Goal: Navigation & Orientation: Find specific page/section

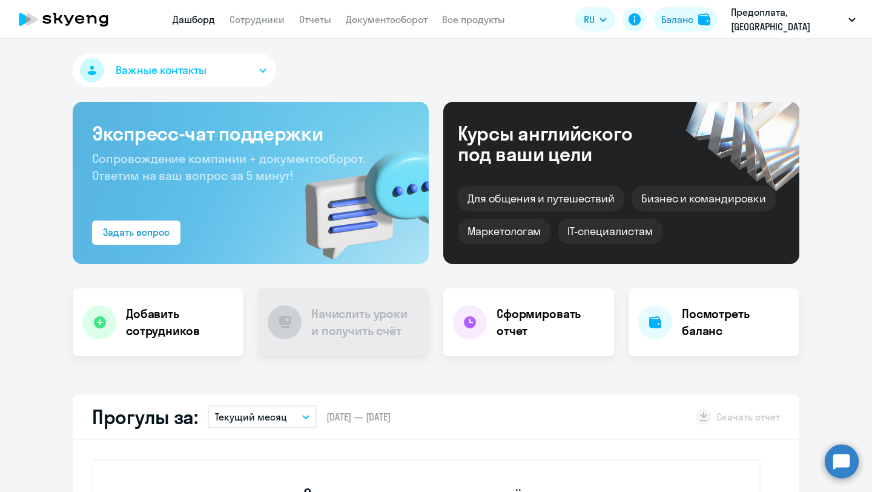
select select "30"
click at [390, 51] on div "Важные контакты Экспресс-чат поддержки Сопровождение компании + документооборот…" at bounding box center [436, 265] width 872 height 453
click at [273, 17] on link "Сотрудники" at bounding box center [256, 19] width 55 height 12
select select "30"
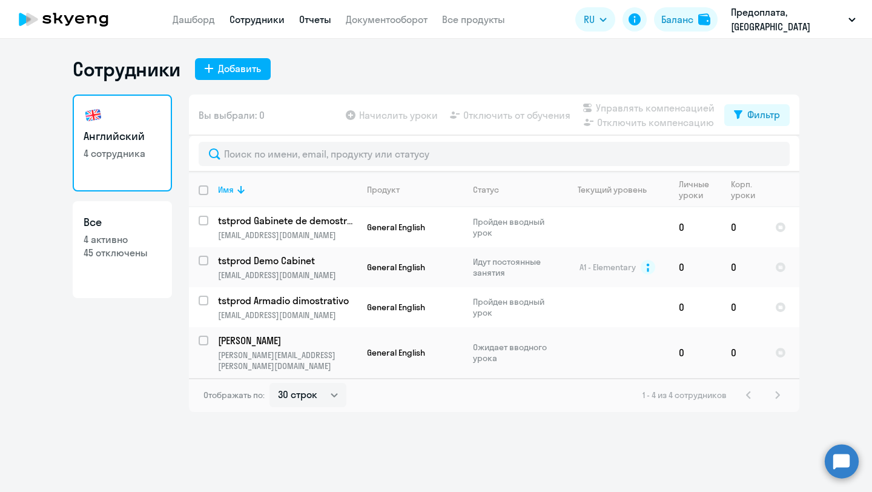
click at [321, 16] on link "Отчеты" at bounding box center [315, 19] width 32 height 12
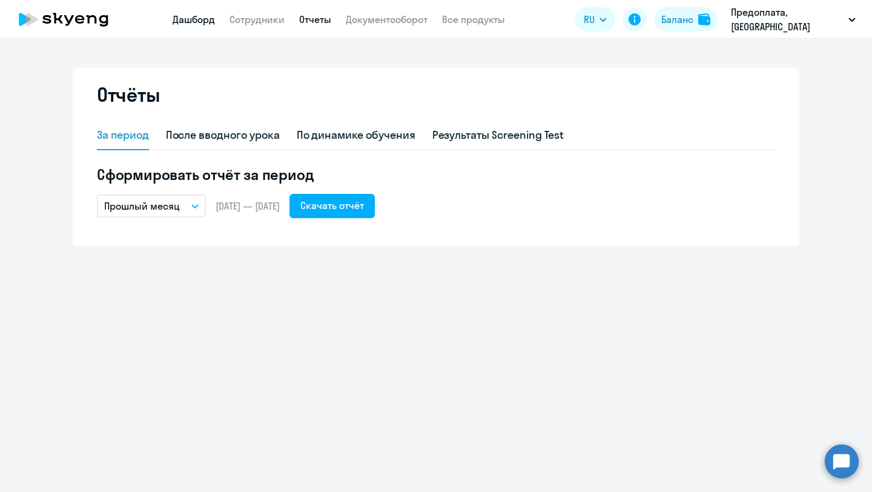
click at [195, 22] on link "Дашборд" at bounding box center [194, 19] width 42 height 12
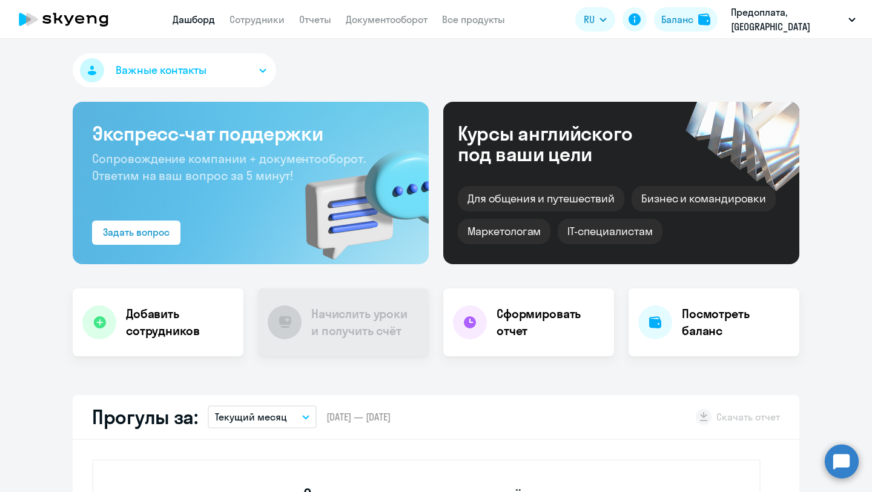
select select "30"
click at [258, 16] on link "Сотрудники" at bounding box center [256, 19] width 55 height 12
select select "30"
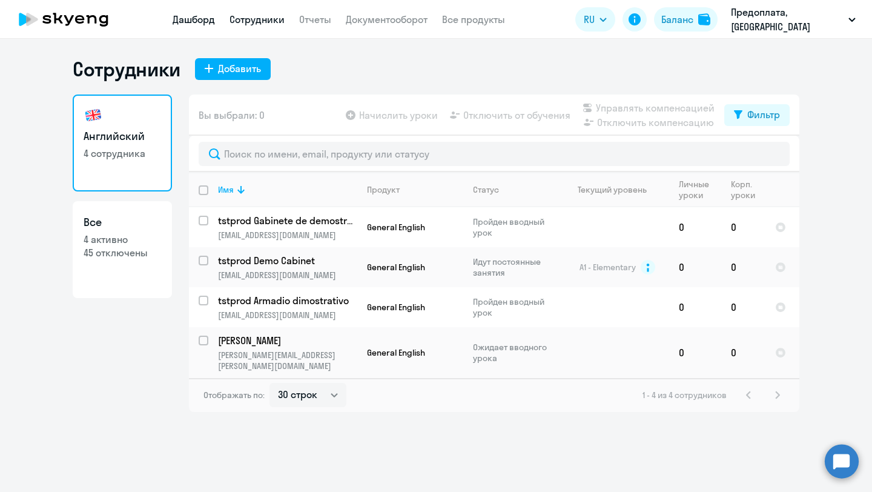
click at [205, 19] on link "Дашборд" at bounding box center [194, 19] width 42 height 12
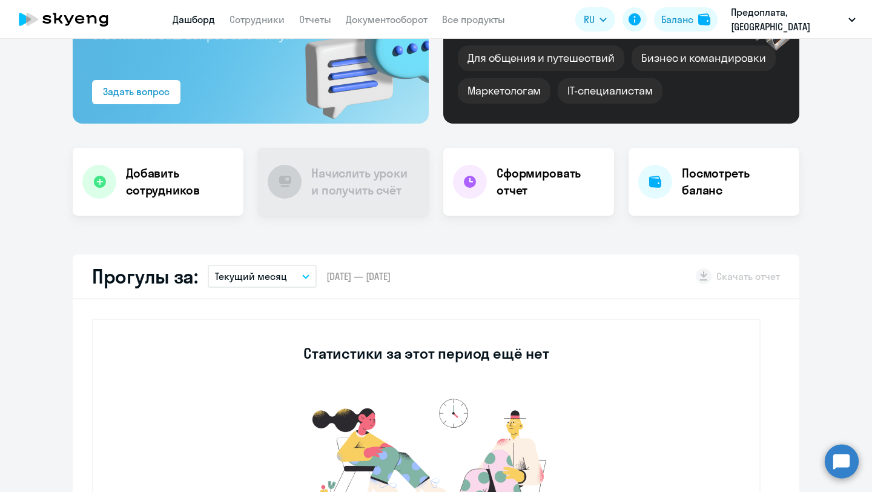
select select "30"
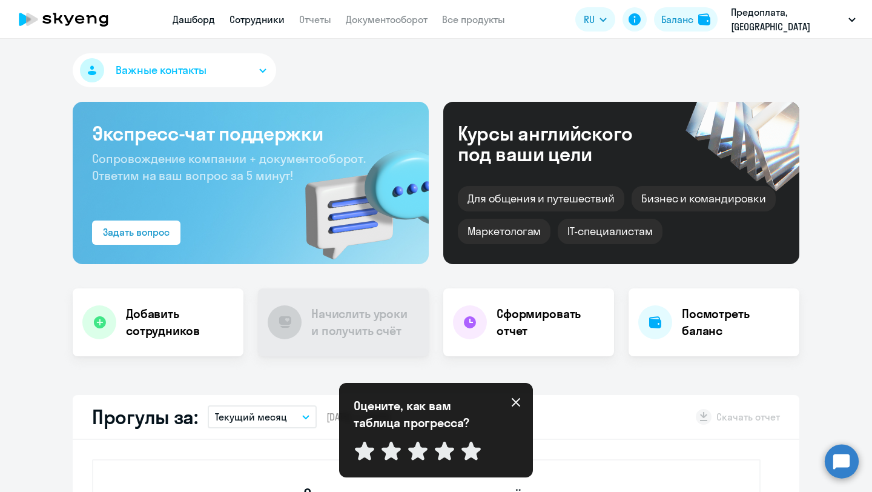
click at [274, 21] on link "Сотрудники" at bounding box center [256, 19] width 55 height 12
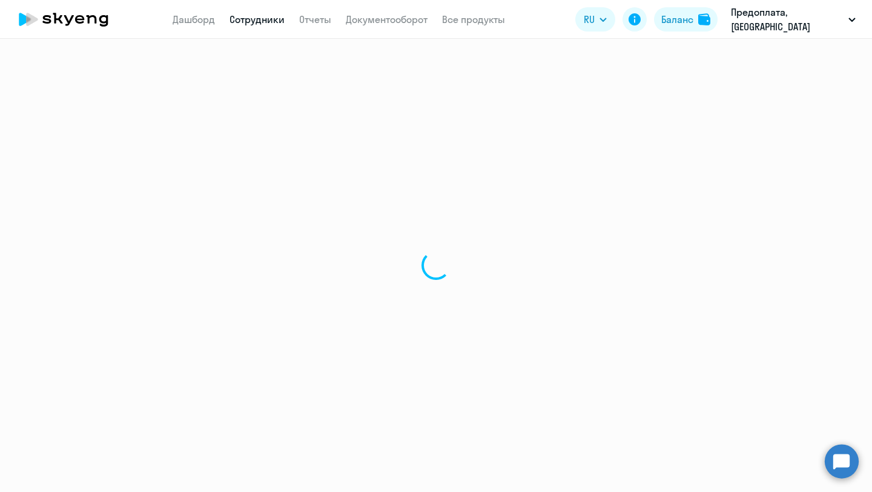
select select "30"
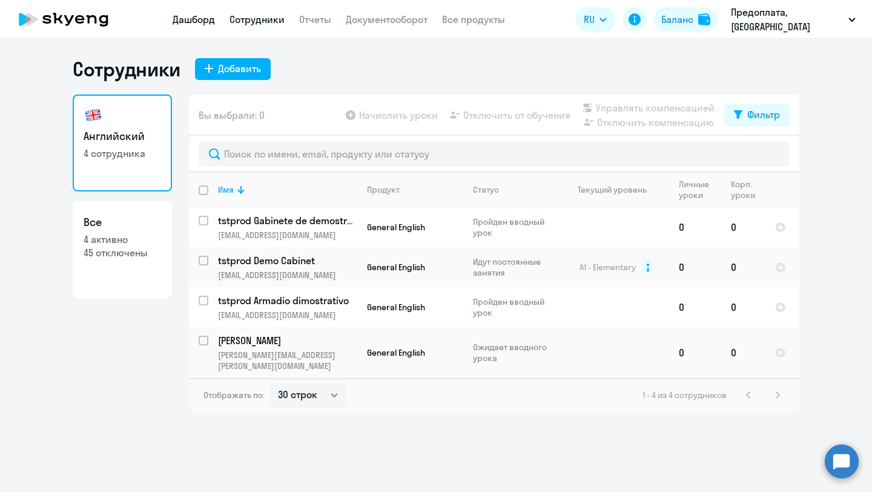
click at [184, 25] on link "Дашборд" at bounding box center [194, 19] width 42 height 12
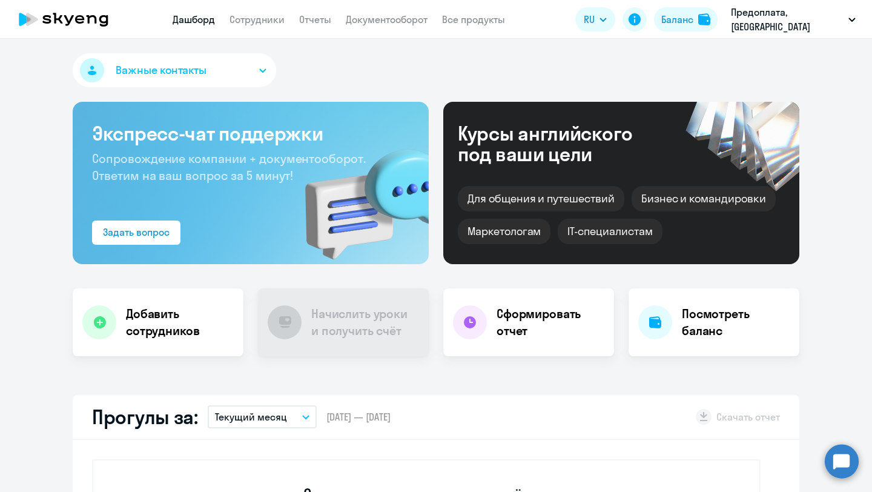
select select "30"
click at [278, 14] on link "Сотрудники" at bounding box center [256, 19] width 55 height 12
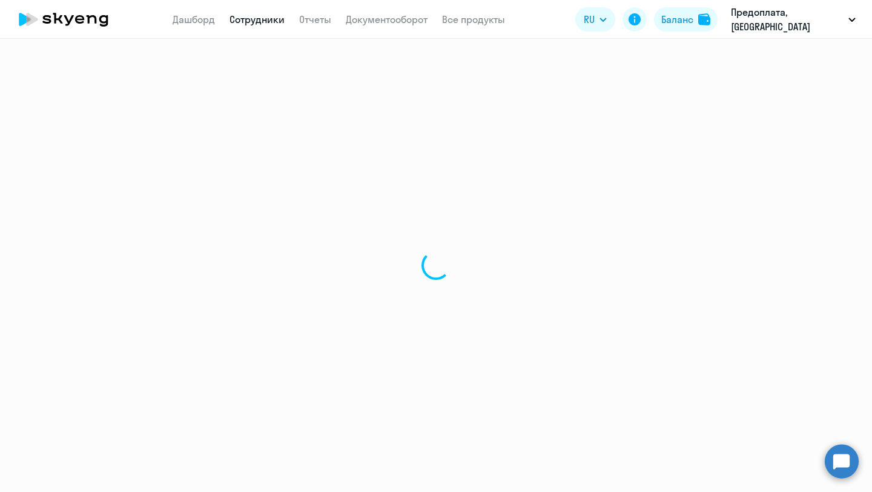
select select "30"
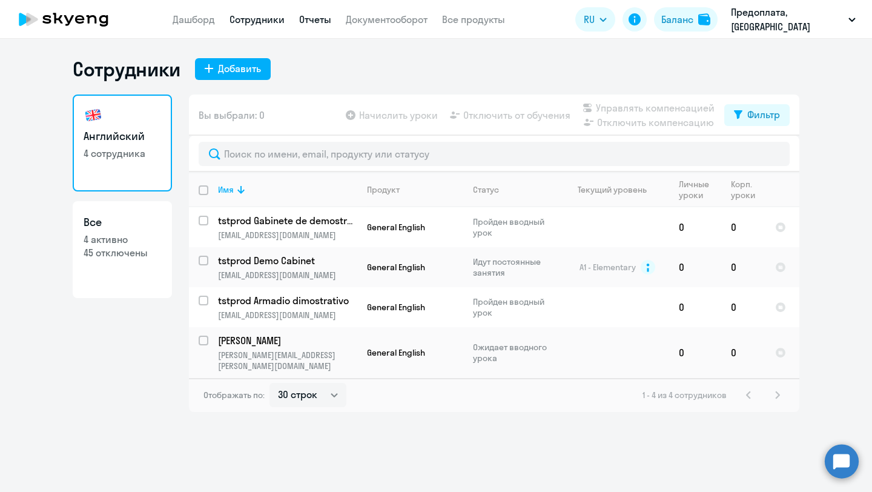
click at [329, 17] on link "Отчеты" at bounding box center [315, 19] width 32 height 12
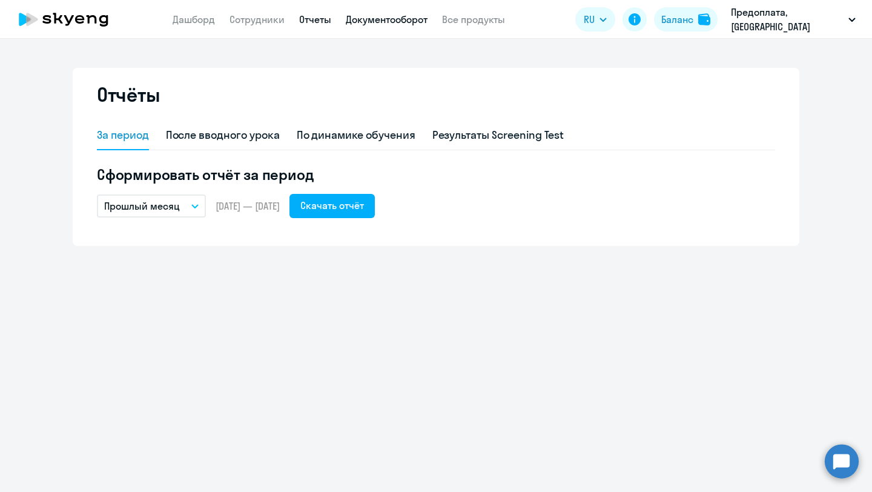
click at [393, 24] on link "Документооборот" at bounding box center [387, 19] width 82 height 12
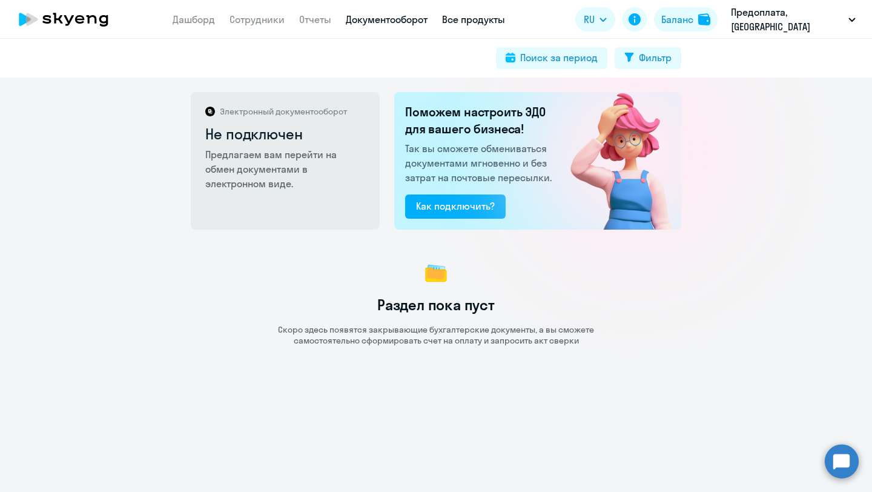
click at [473, 17] on link "Все продукты" at bounding box center [473, 19] width 63 height 12
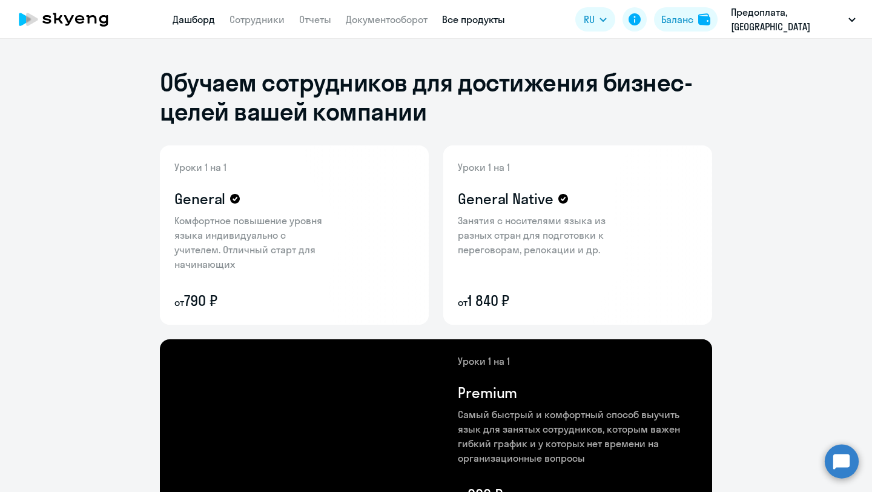
click at [206, 18] on link "Дашборд" at bounding box center [194, 19] width 42 height 12
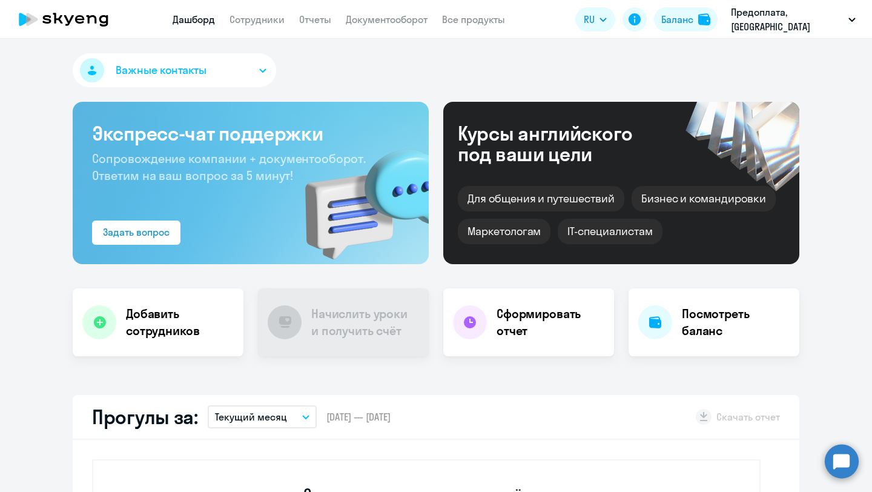
select select "30"
